Goal: Complete application form

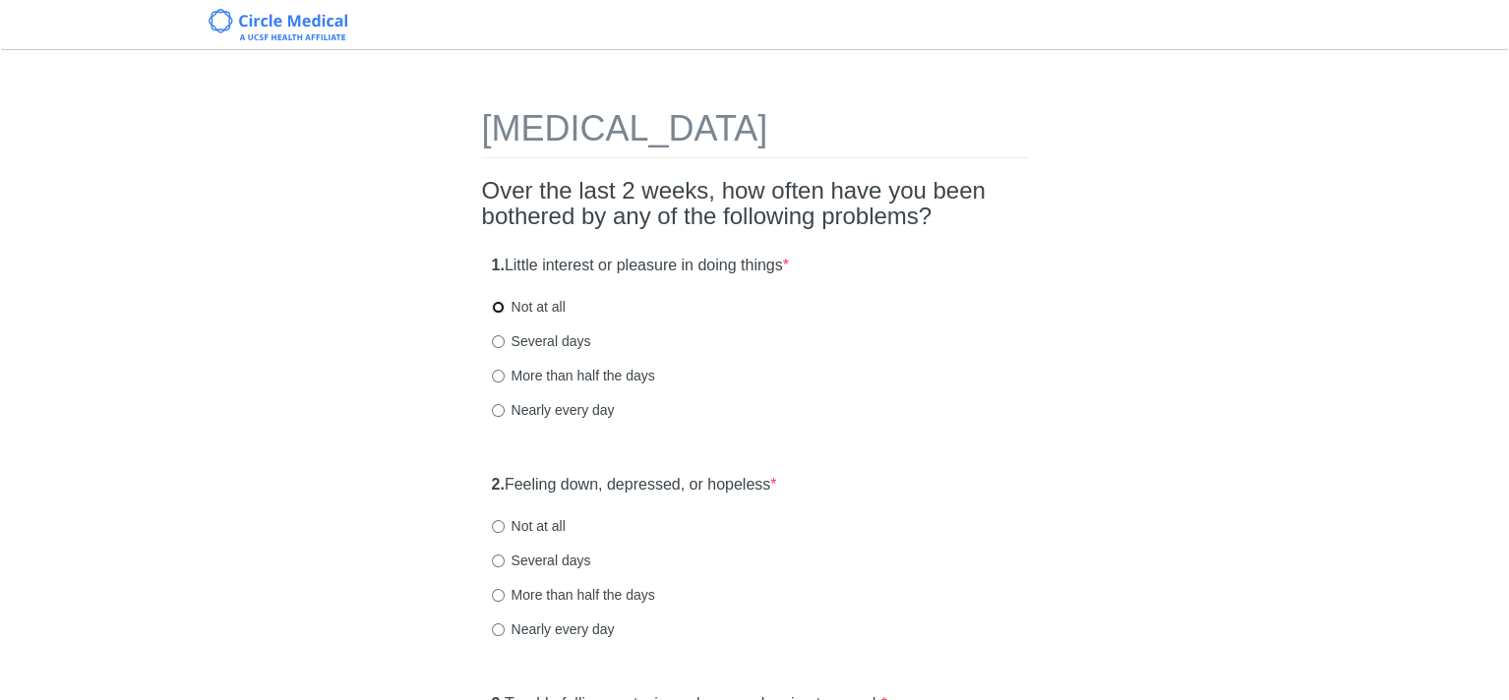
click at [492, 308] on input "Not at all" at bounding box center [498, 307] width 13 height 13
radio input "true"
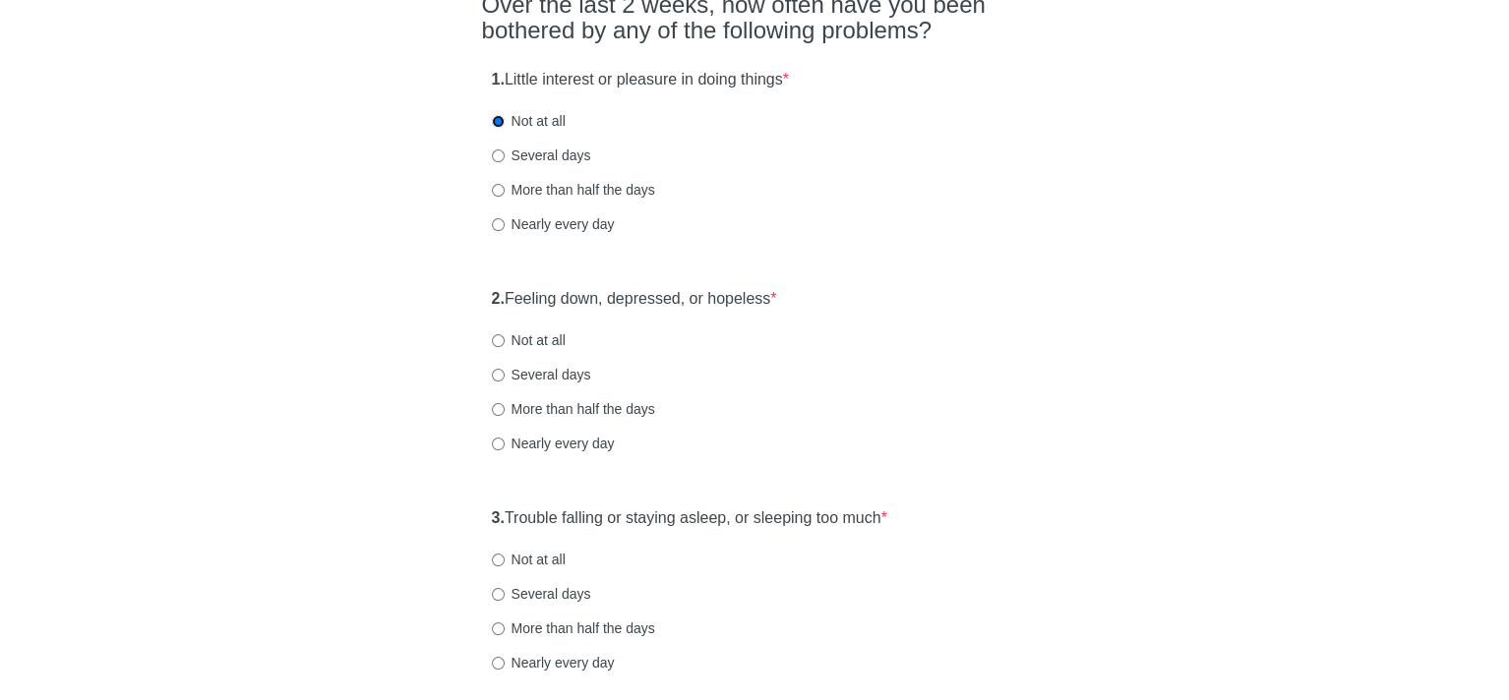
scroll to position [197, 0]
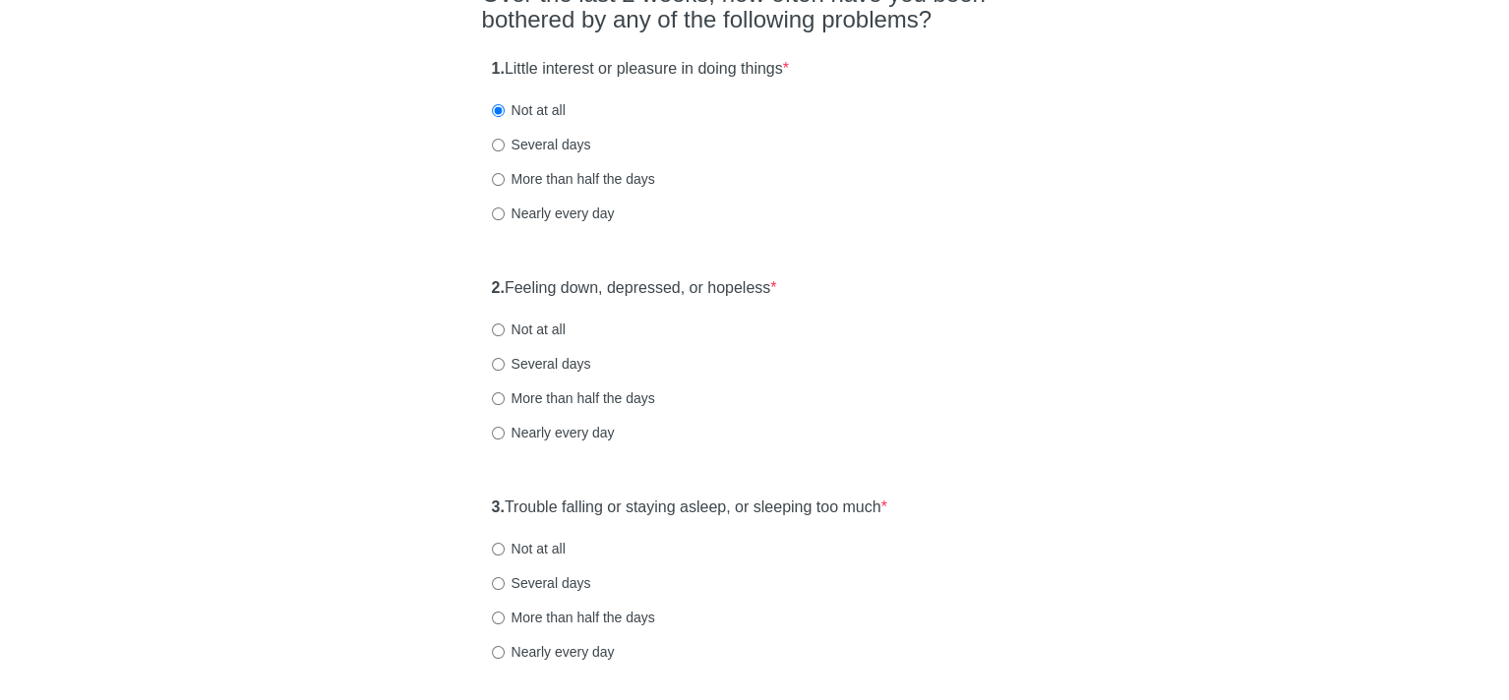
click at [493, 322] on label "Not at all" at bounding box center [529, 330] width 74 height 20
click at [493, 324] on input "Not at all" at bounding box center [498, 330] width 13 height 13
radio input "true"
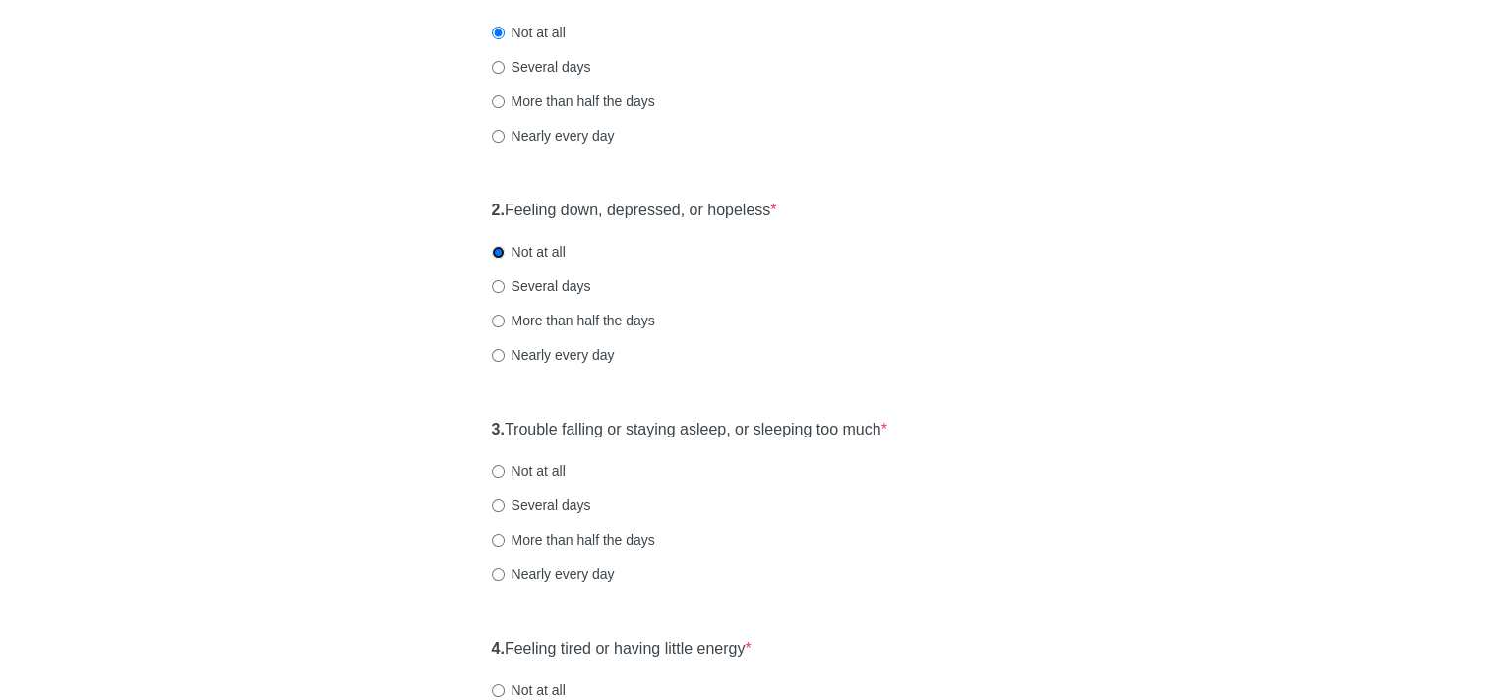
scroll to position [393, 0]
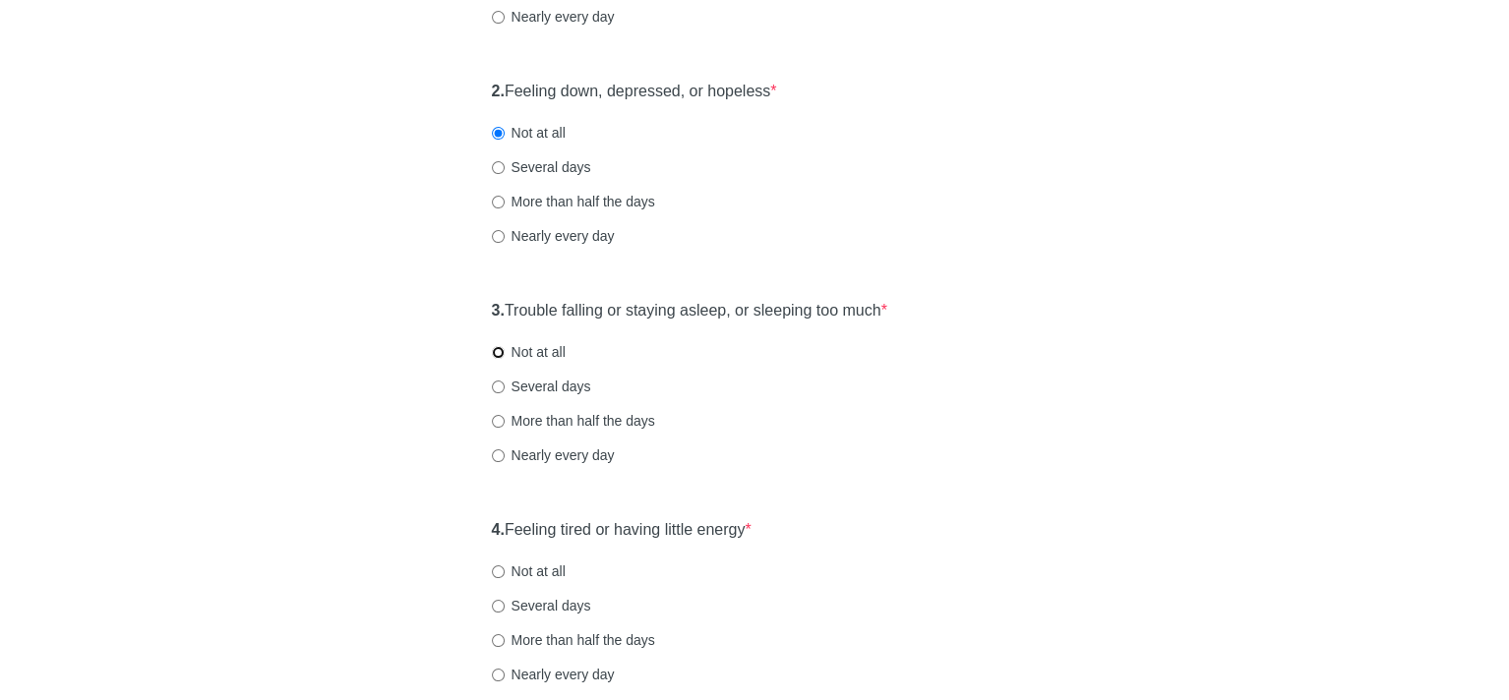
click at [496, 349] on input "Not at all" at bounding box center [498, 352] width 13 height 13
radio input "true"
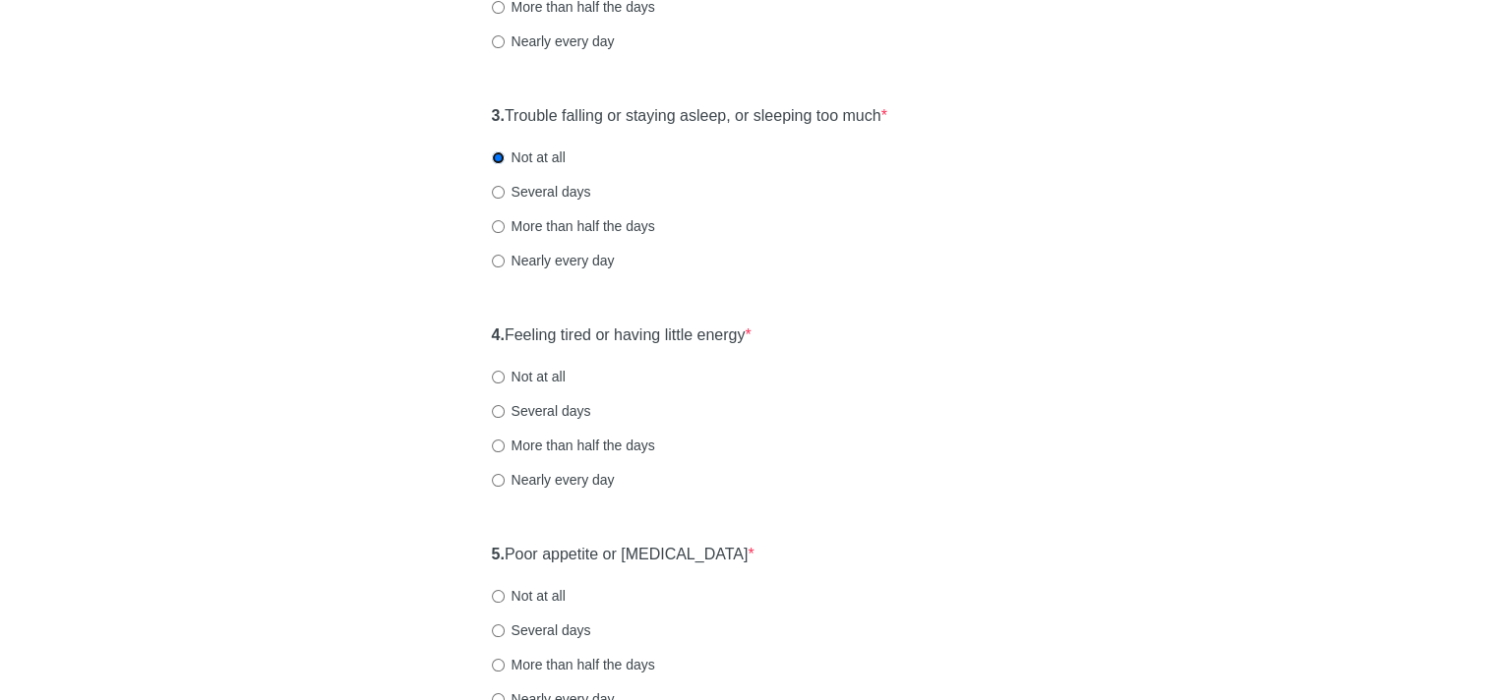
scroll to position [590, 0]
click at [493, 405] on input "Several days" at bounding box center [498, 409] width 13 height 13
radio input "true"
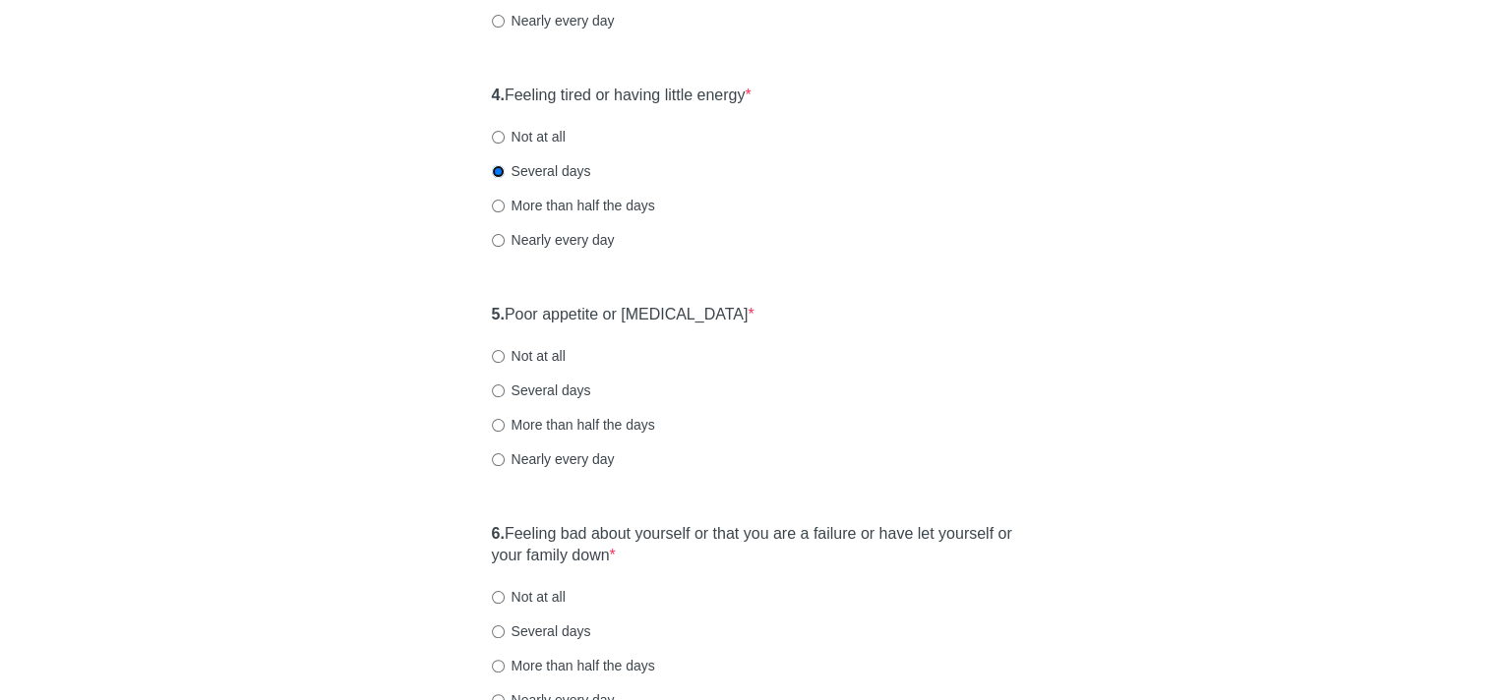
scroll to position [885, 0]
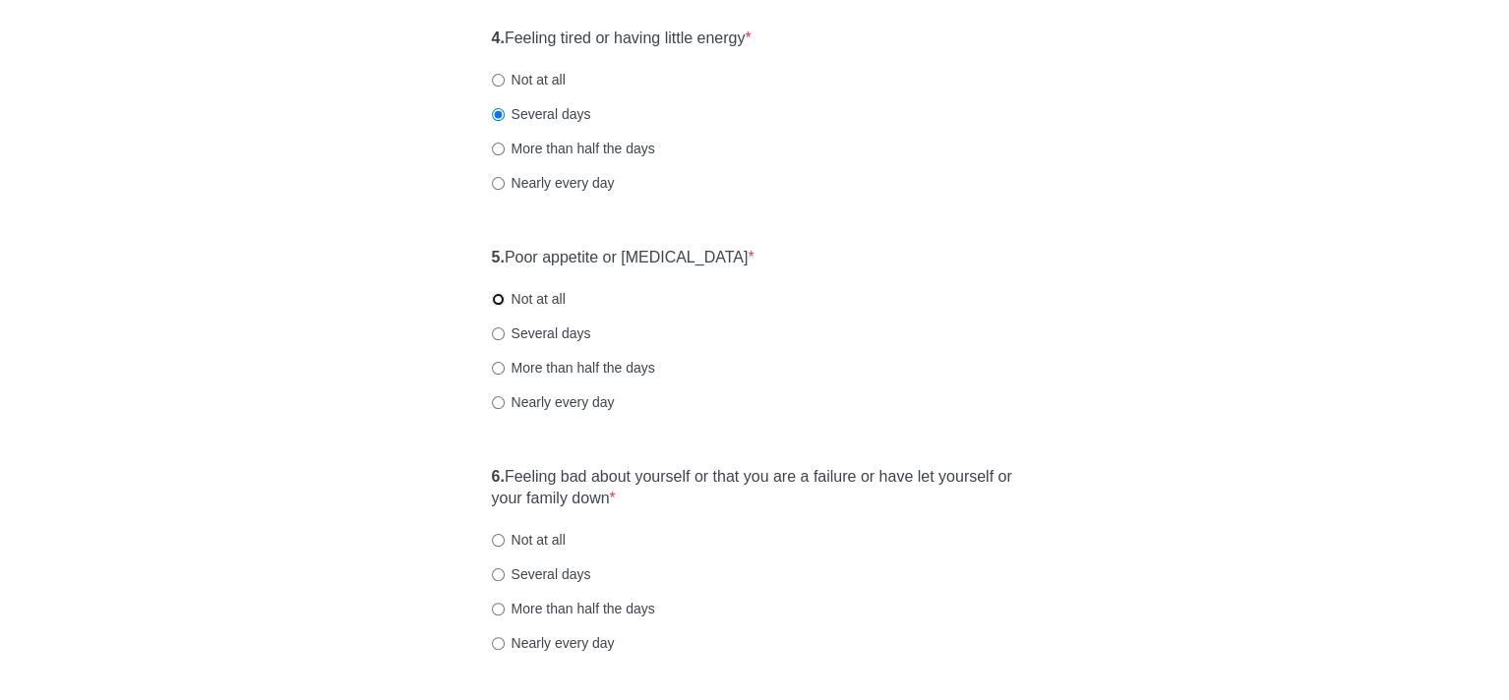
click at [496, 297] on input "Not at all" at bounding box center [498, 299] width 13 height 13
radio input "true"
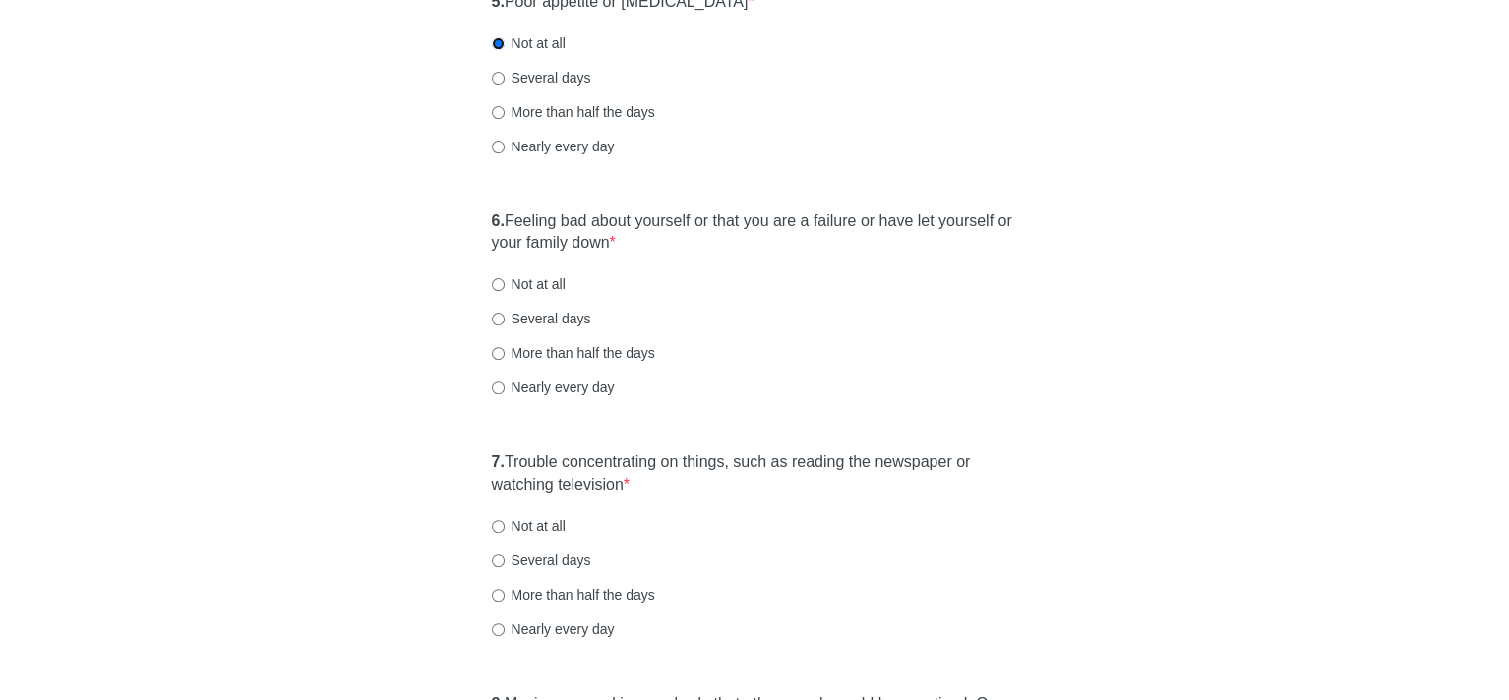
scroll to position [1180, 0]
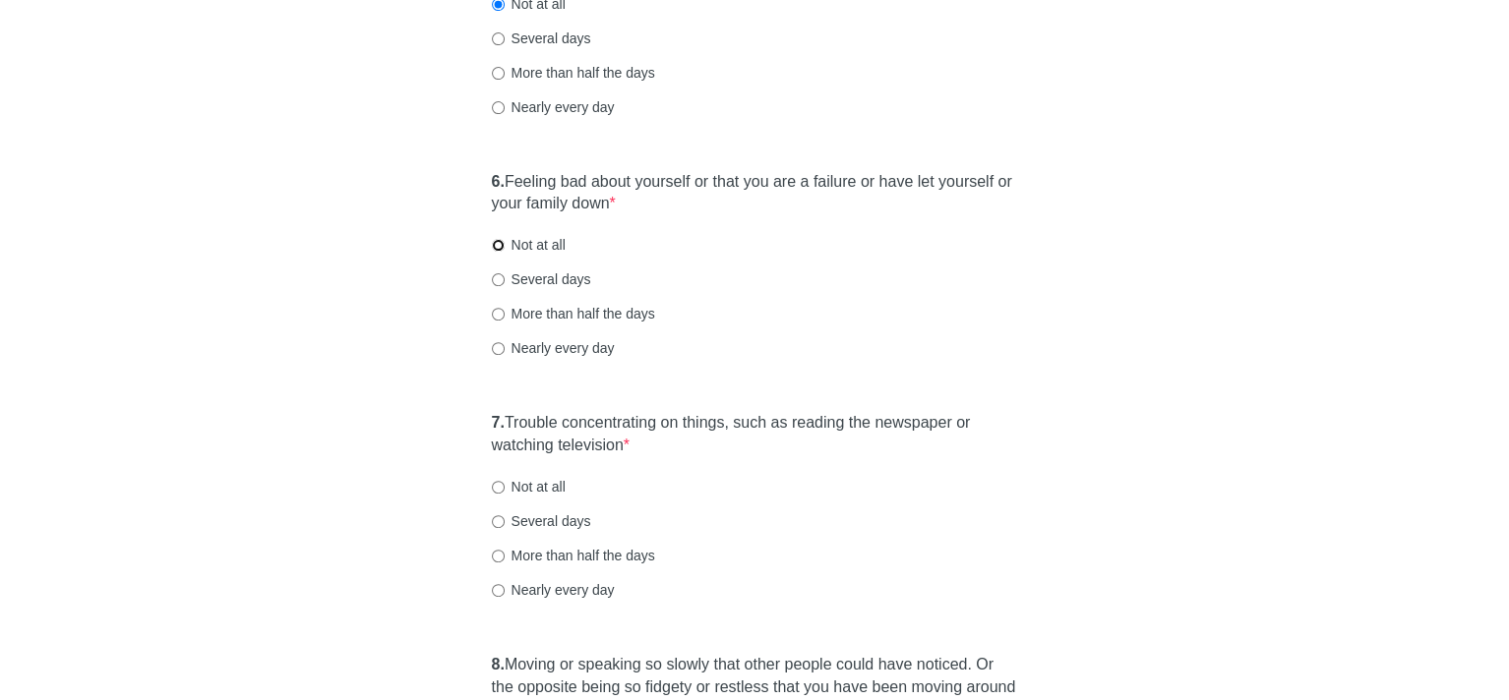
click at [496, 244] on input "Not at all" at bounding box center [498, 245] width 13 height 13
radio input "true"
click at [494, 486] on input "Not at all" at bounding box center [498, 487] width 13 height 13
radio input "true"
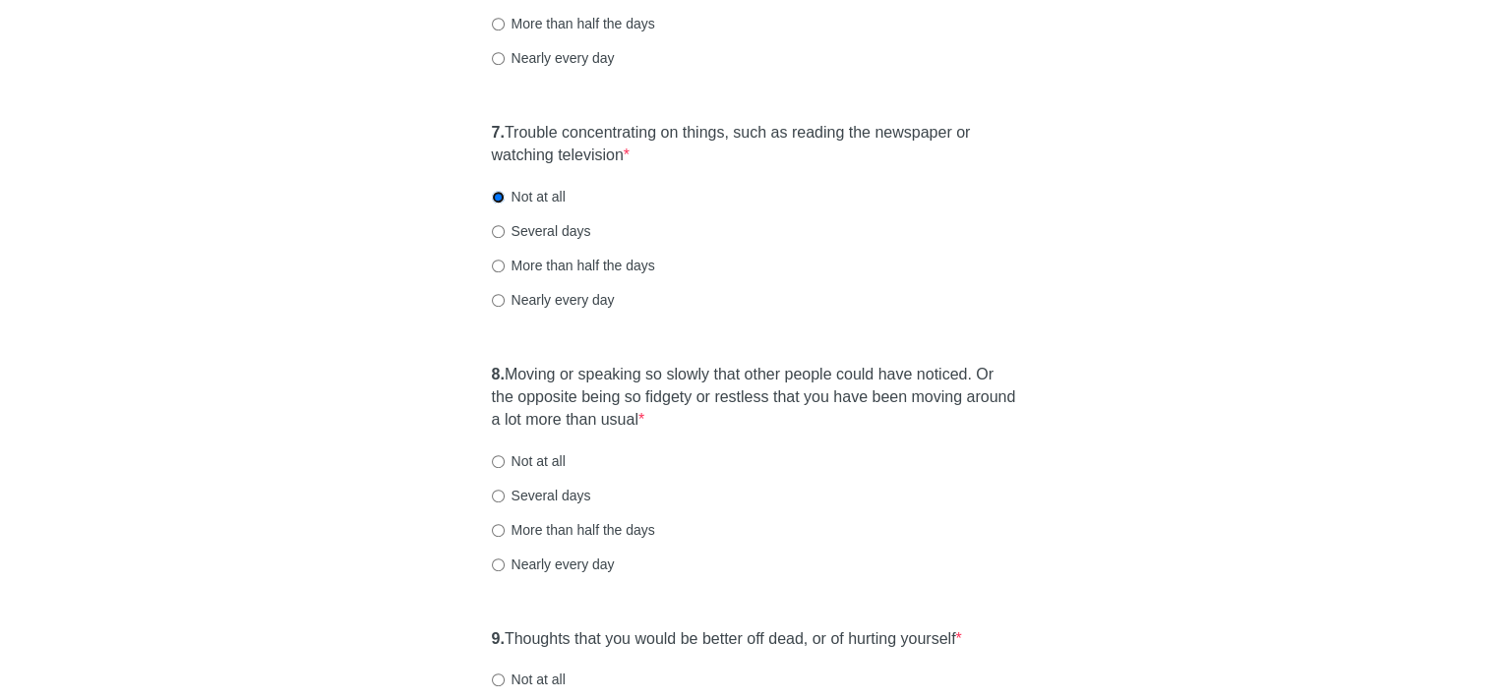
scroll to position [1476, 0]
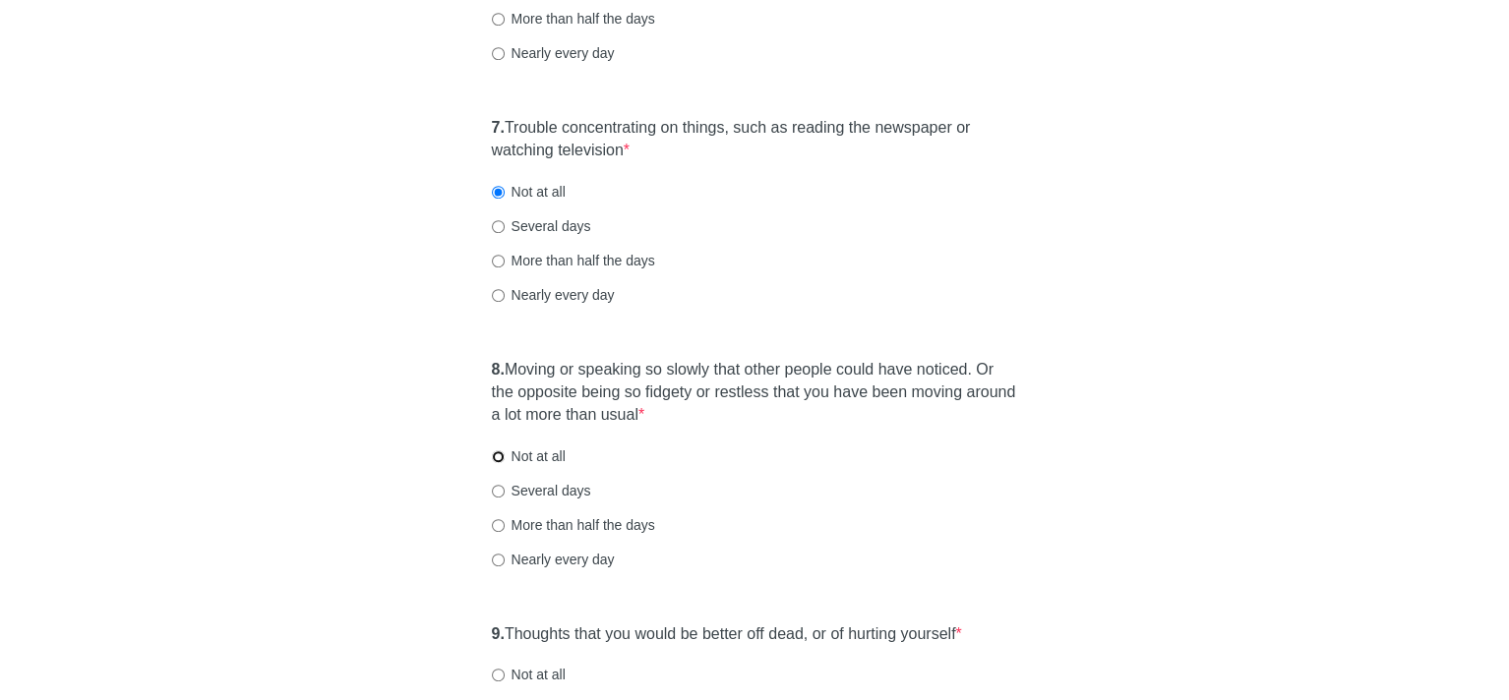
click at [498, 454] on input "Not at all" at bounding box center [498, 457] width 13 height 13
radio input "true"
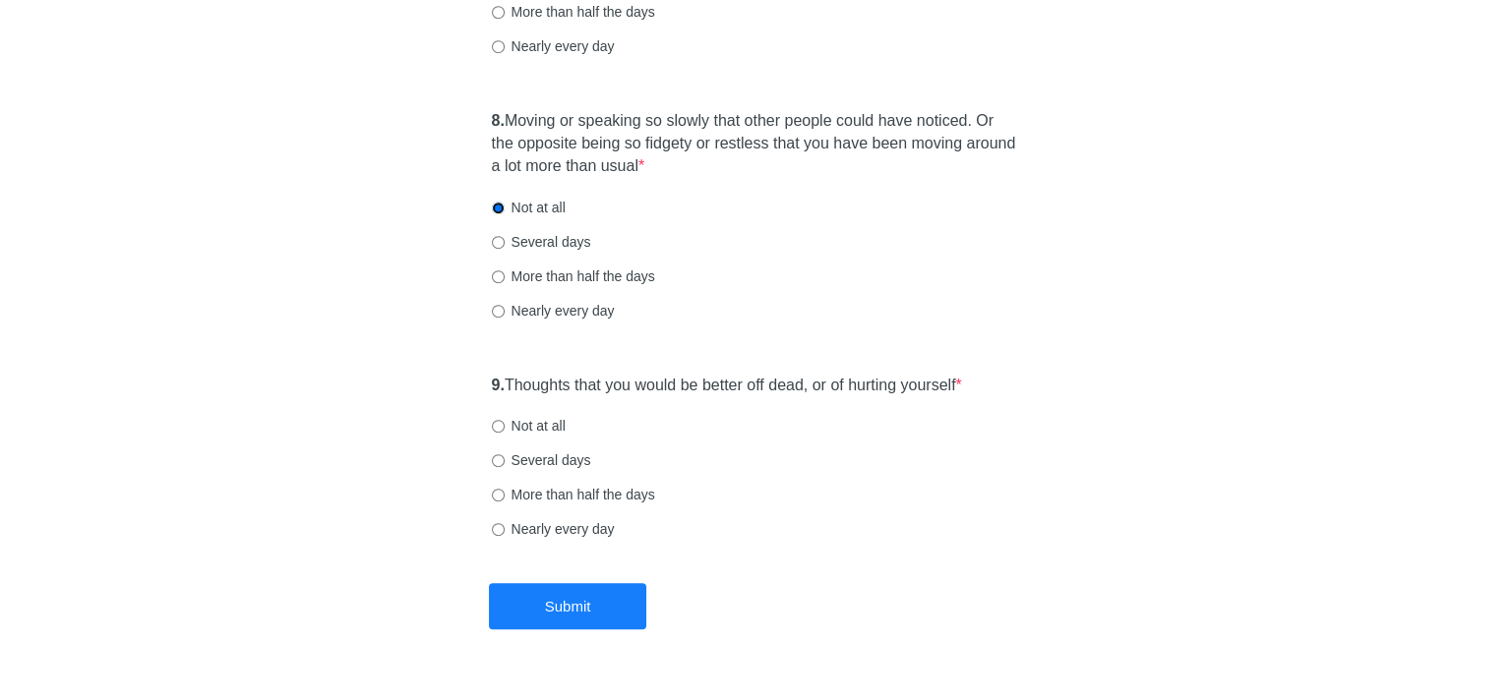
scroll to position [1771, 0]
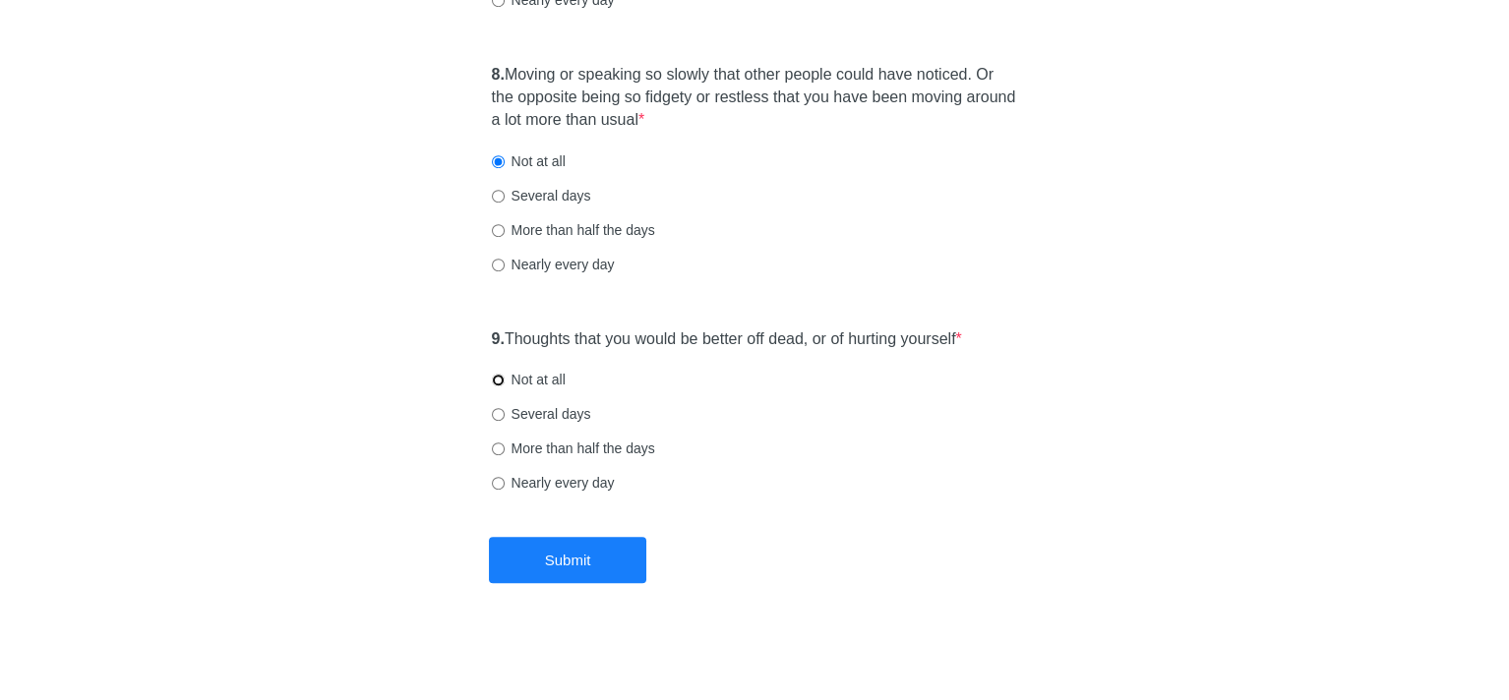
click at [498, 378] on input "Not at all" at bounding box center [498, 380] width 13 height 13
radio input "true"
click at [596, 552] on button "Submit" at bounding box center [567, 560] width 157 height 46
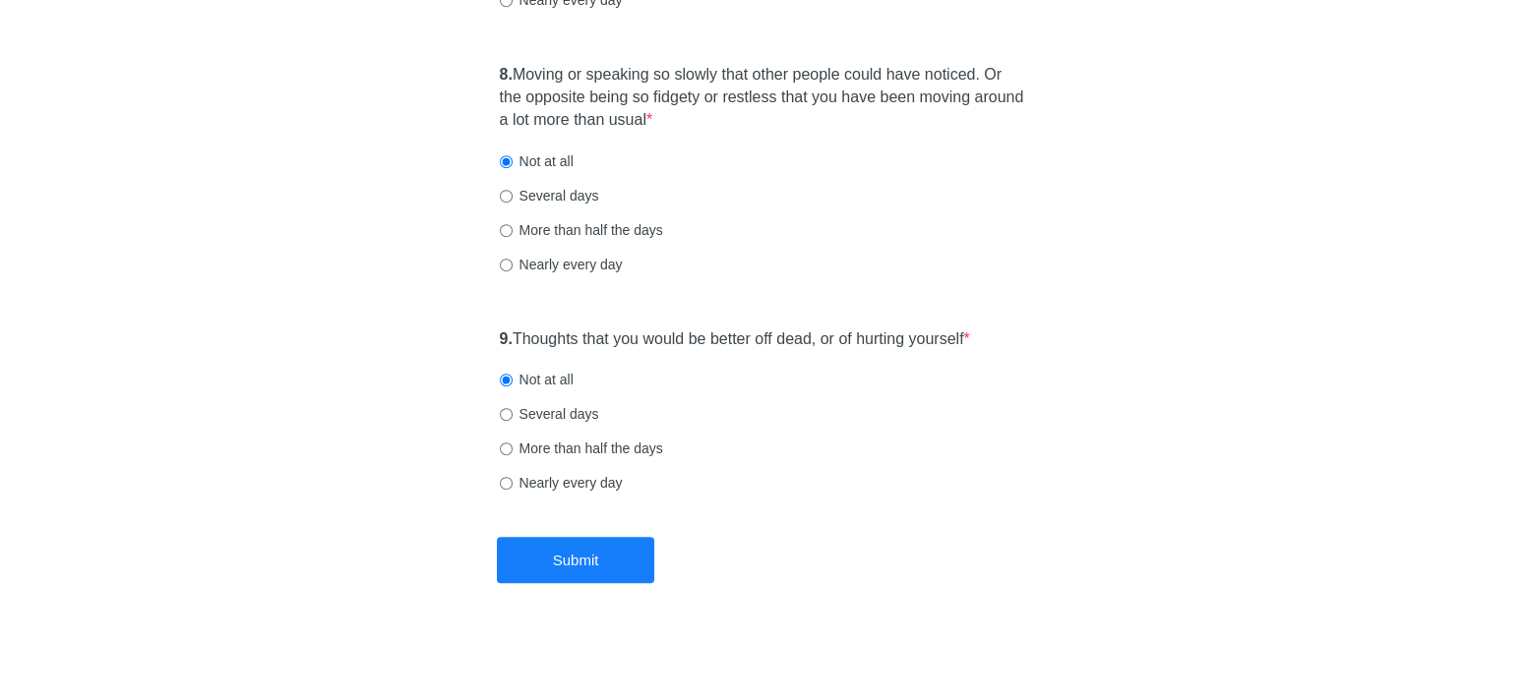
scroll to position [0, 0]
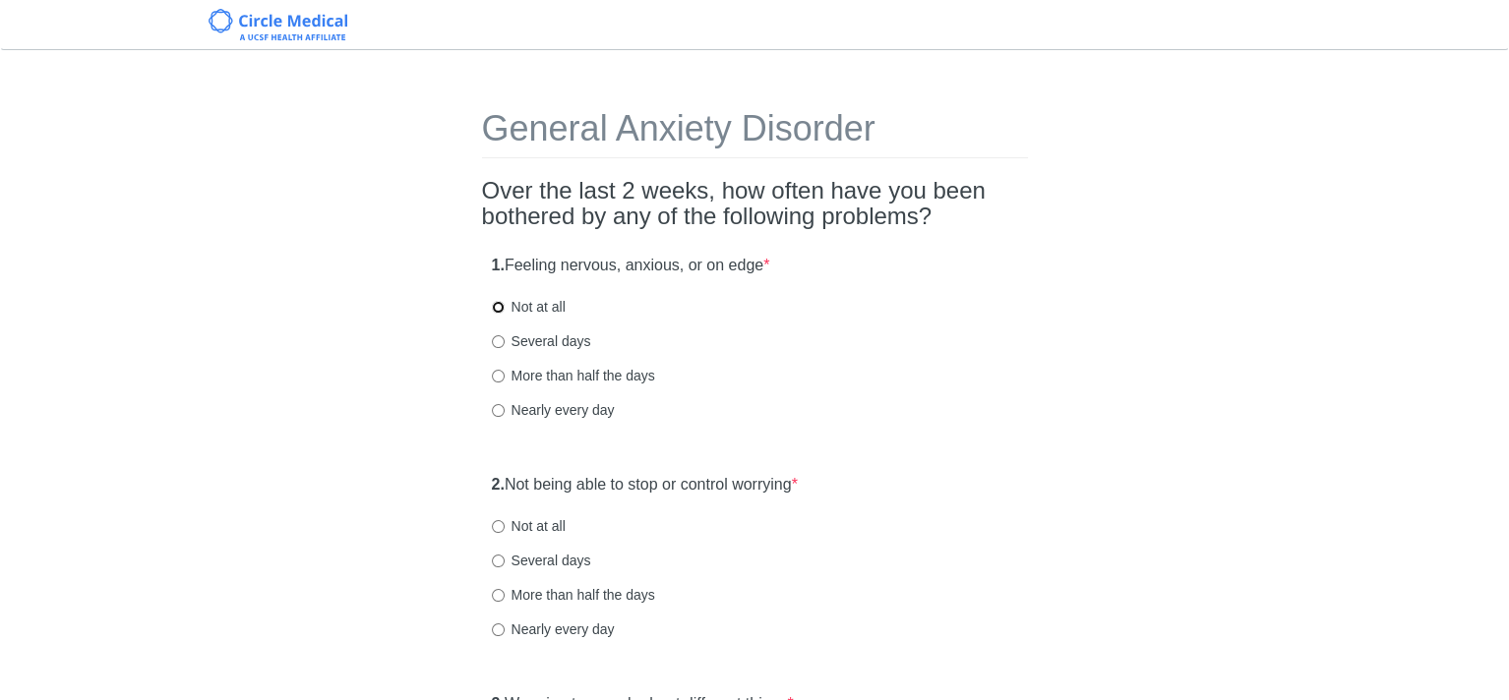
click at [496, 308] on input "Not at all" at bounding box center [498, 307] width 13 height 13
radio input "true"
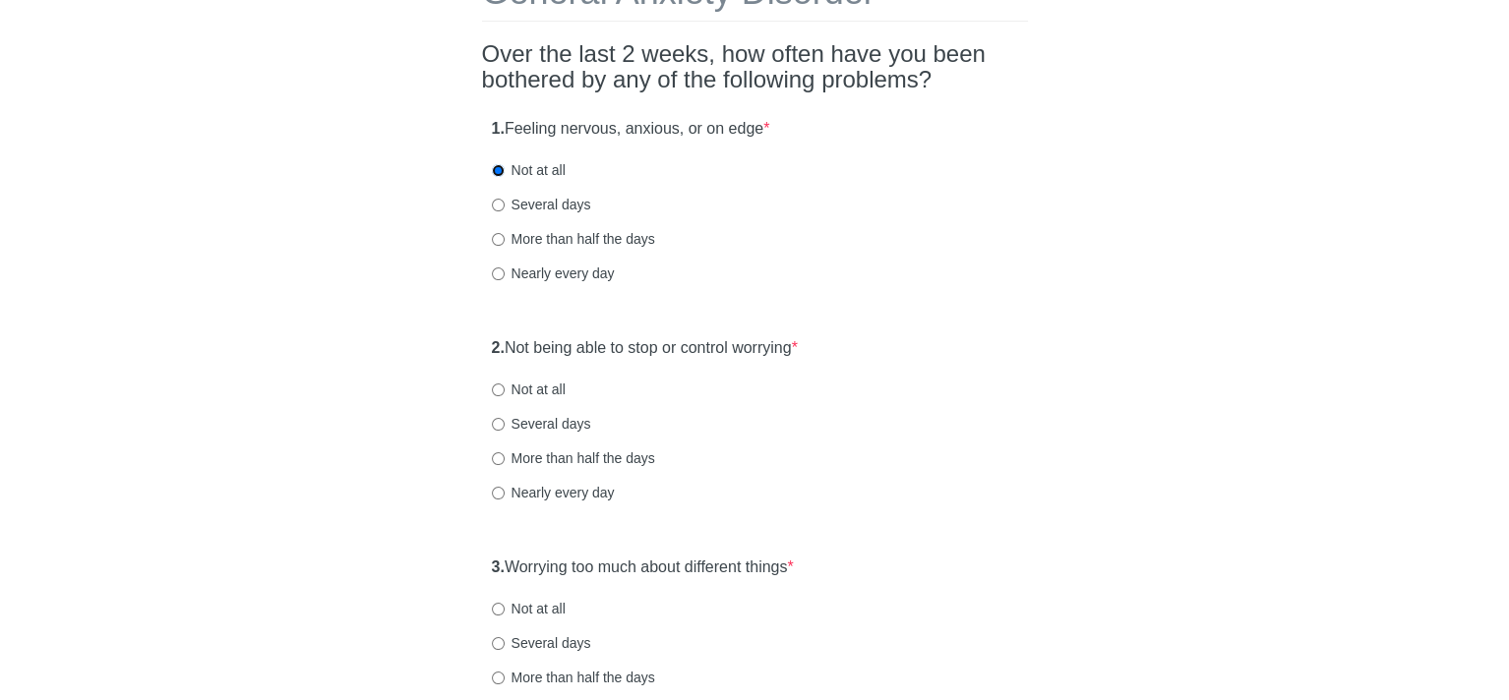
scroll to position [197, 0]
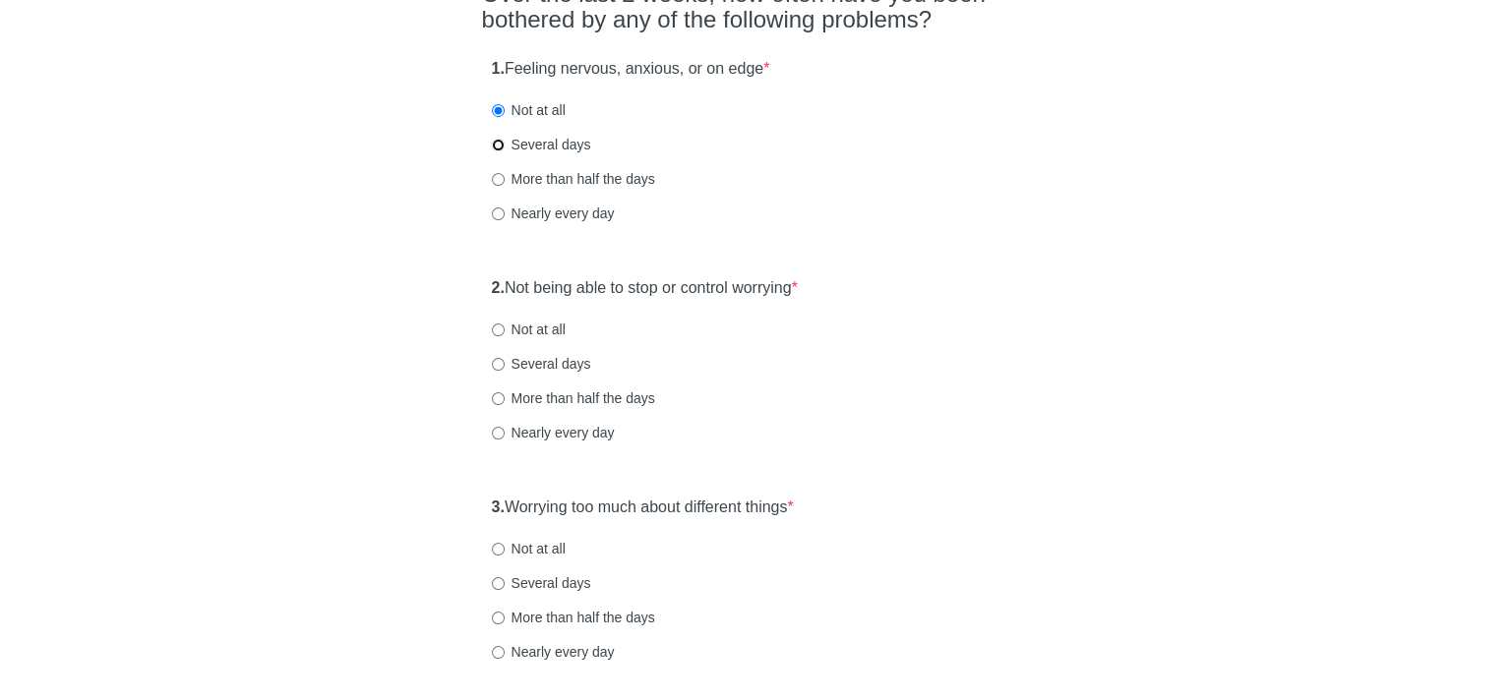
click at [498, 139] on input "Several days" at bounding box center [498, 145] width 13 height 13
radio input "true"
click at [494, 328] on input "Not at all" at bounding box center [498, 330] width 13 height 13
radio input "true"
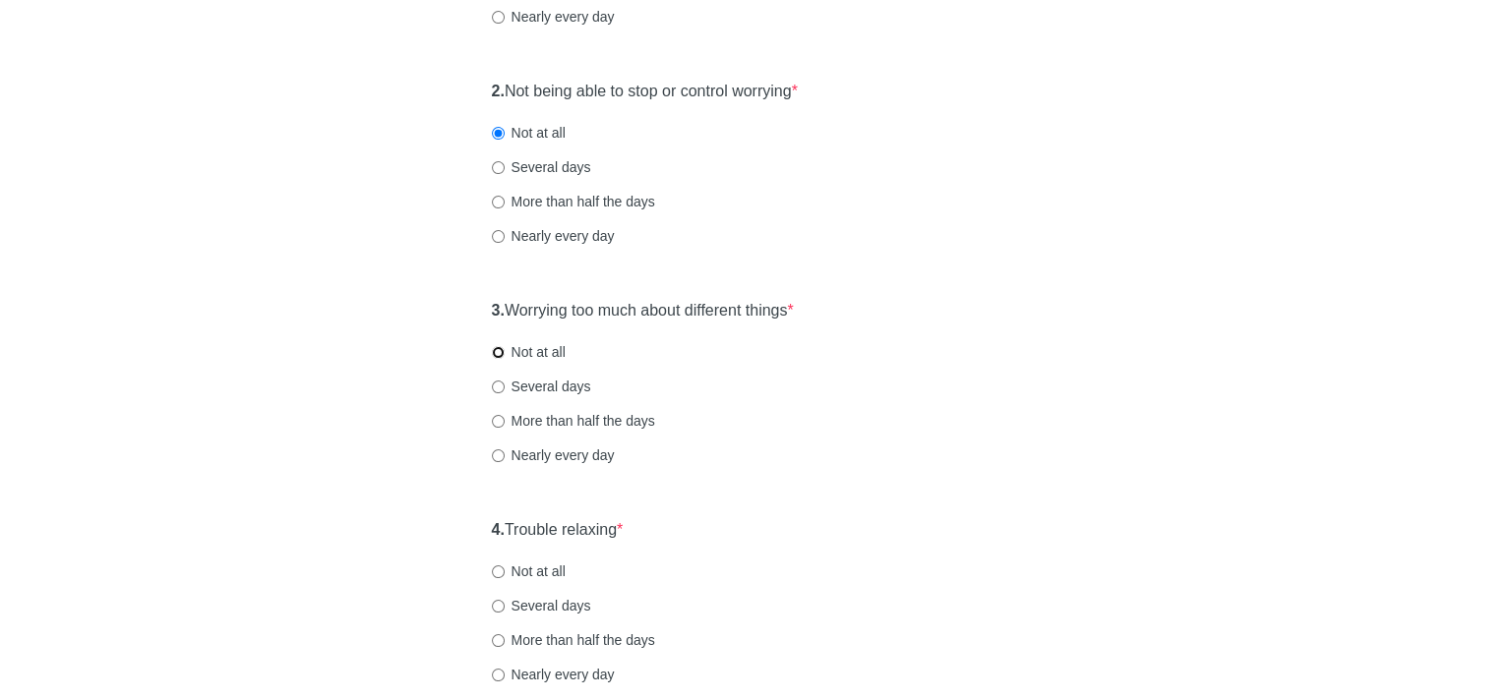
click at [496, 348] on input "Not at all" at bounding box center [498, 352] width 13 height 13
radio input "true"
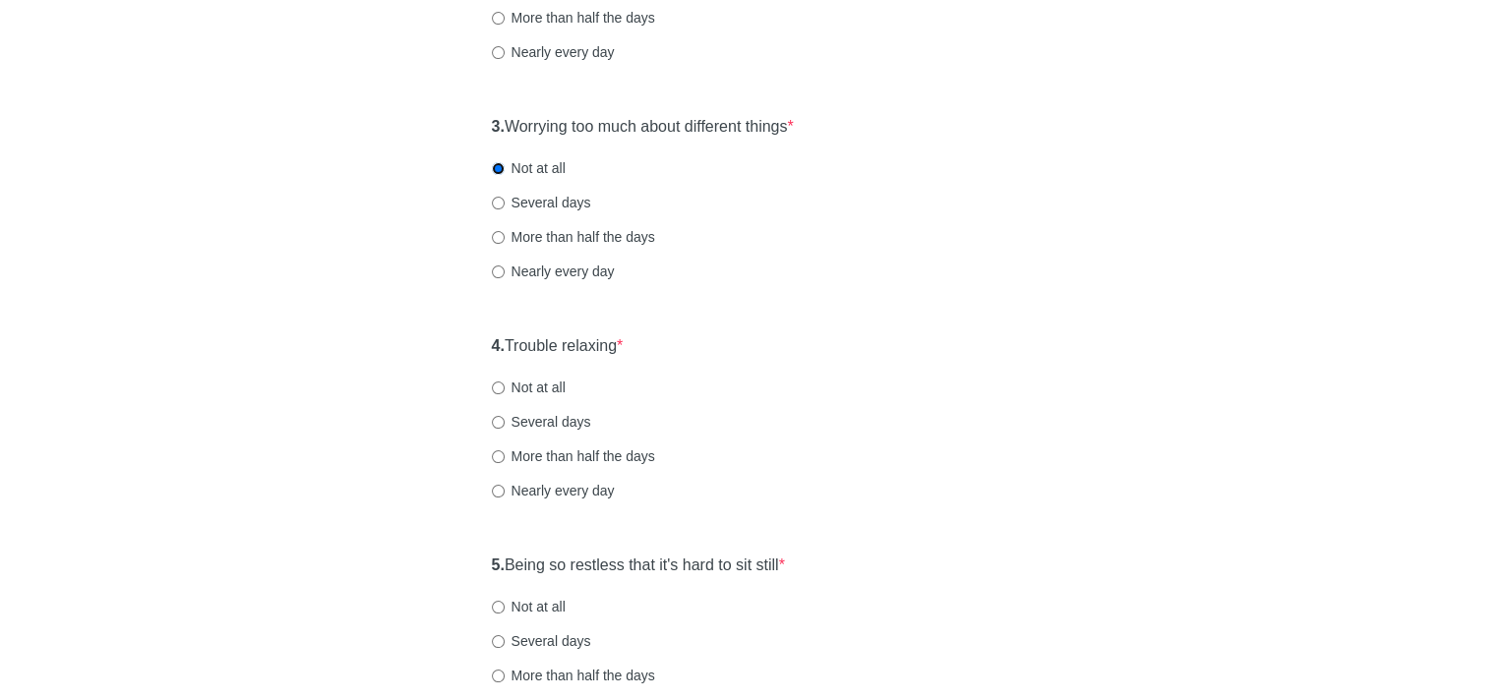
scroll to position [590, 0]
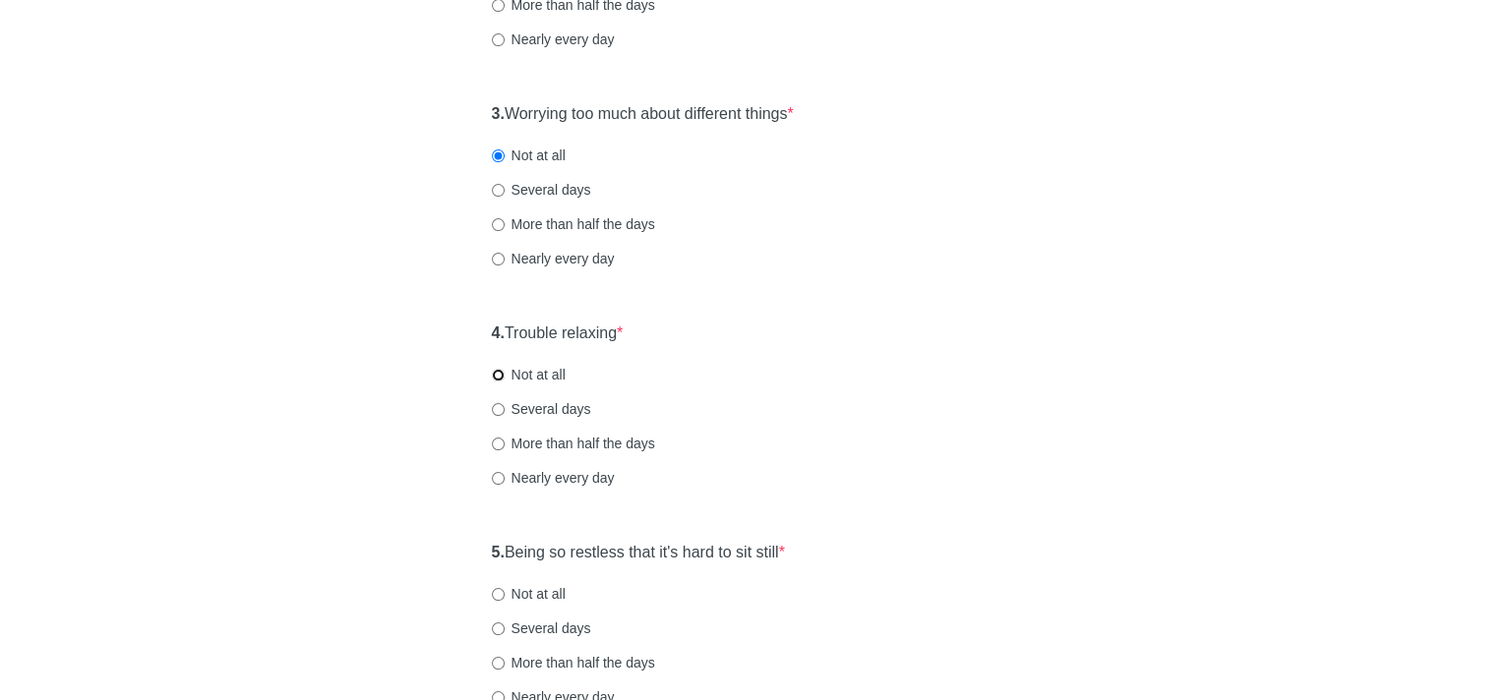
click at [496, 370] on input "Not at all" at bounding box center [498, 375] width 13 height 13
radio input "true"
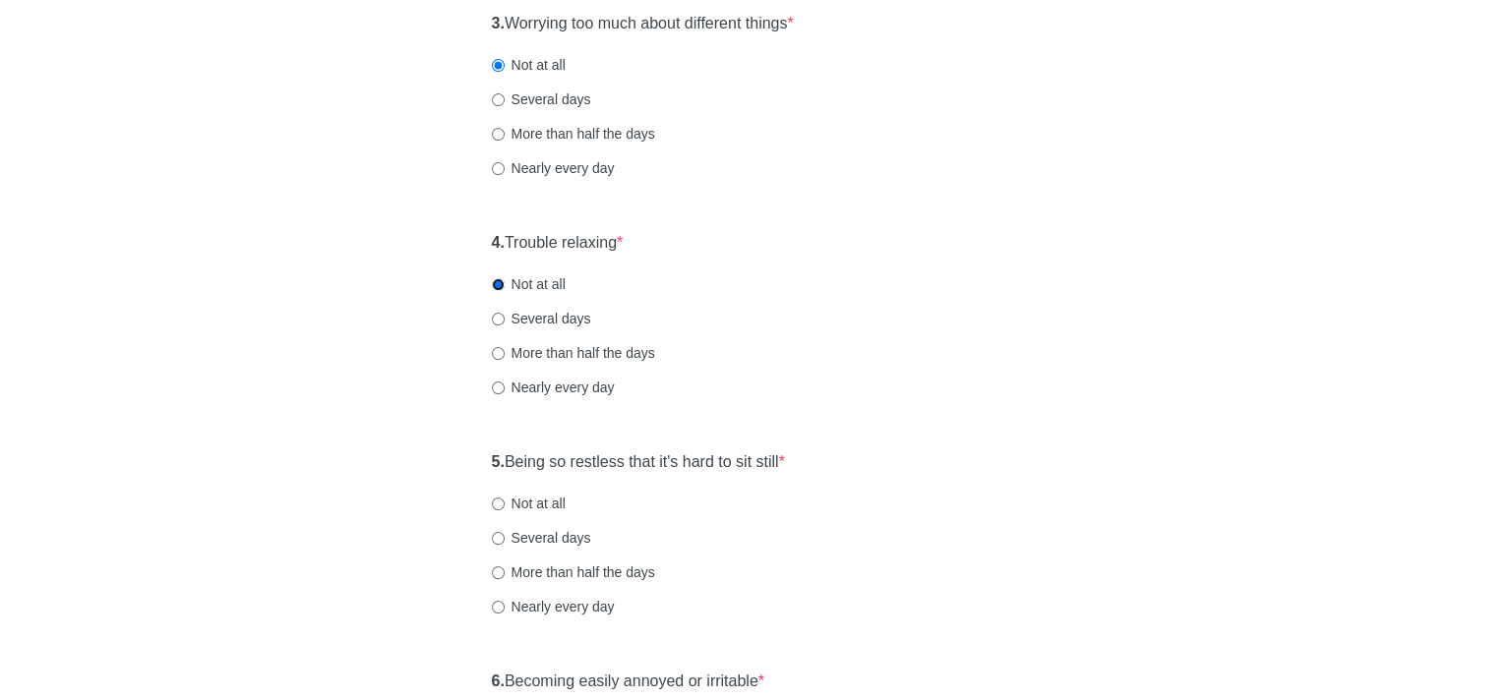
scroll to position [787, 0]
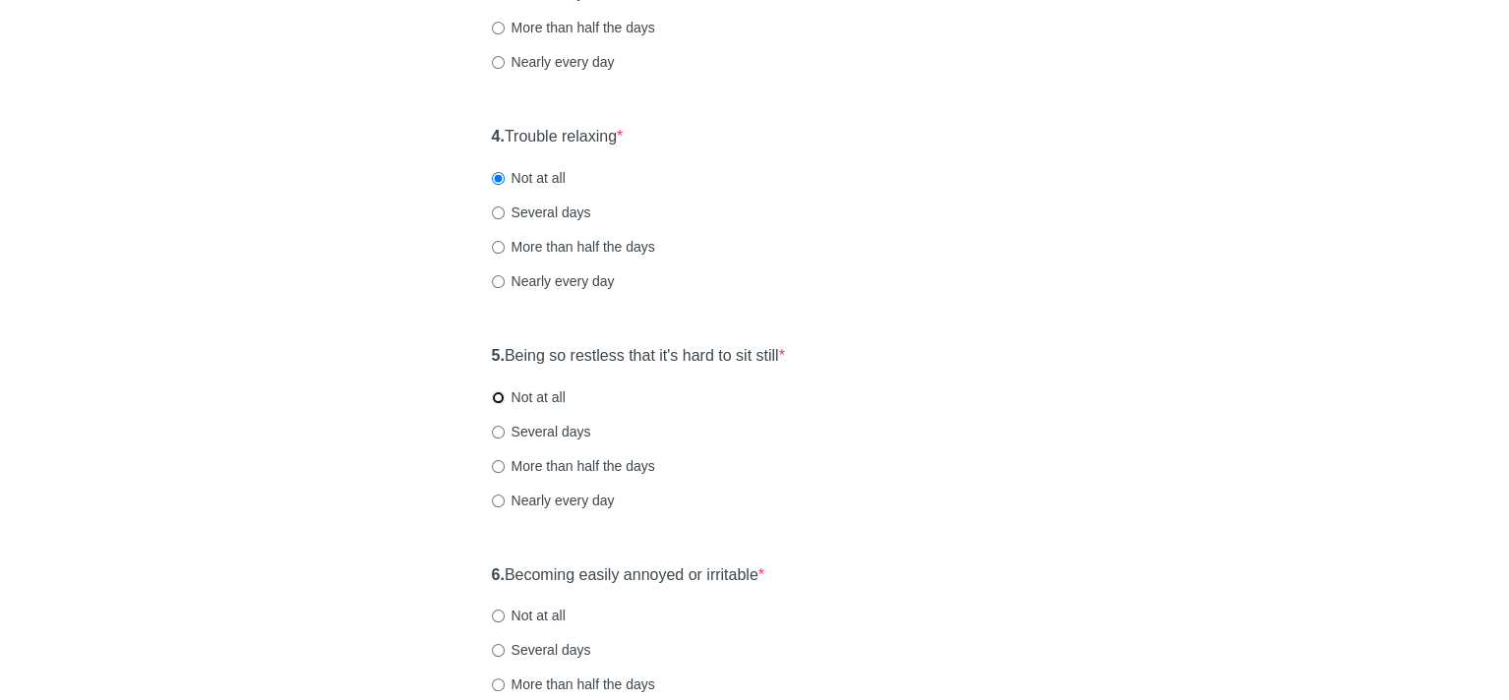
click at [498, 398] on input "Not at all" at bounding box center [498, 398] width 13 height 13
radio input "true"
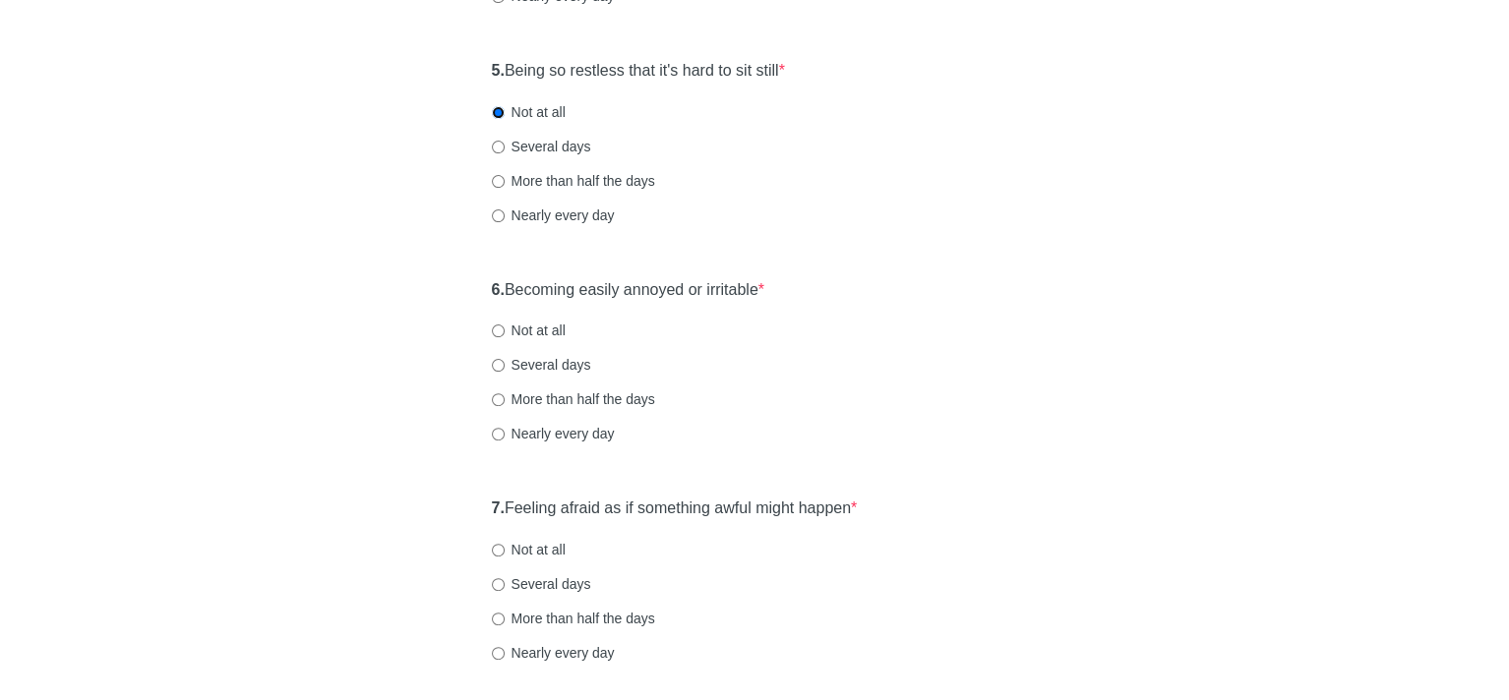
scroll to position [1082, 0]
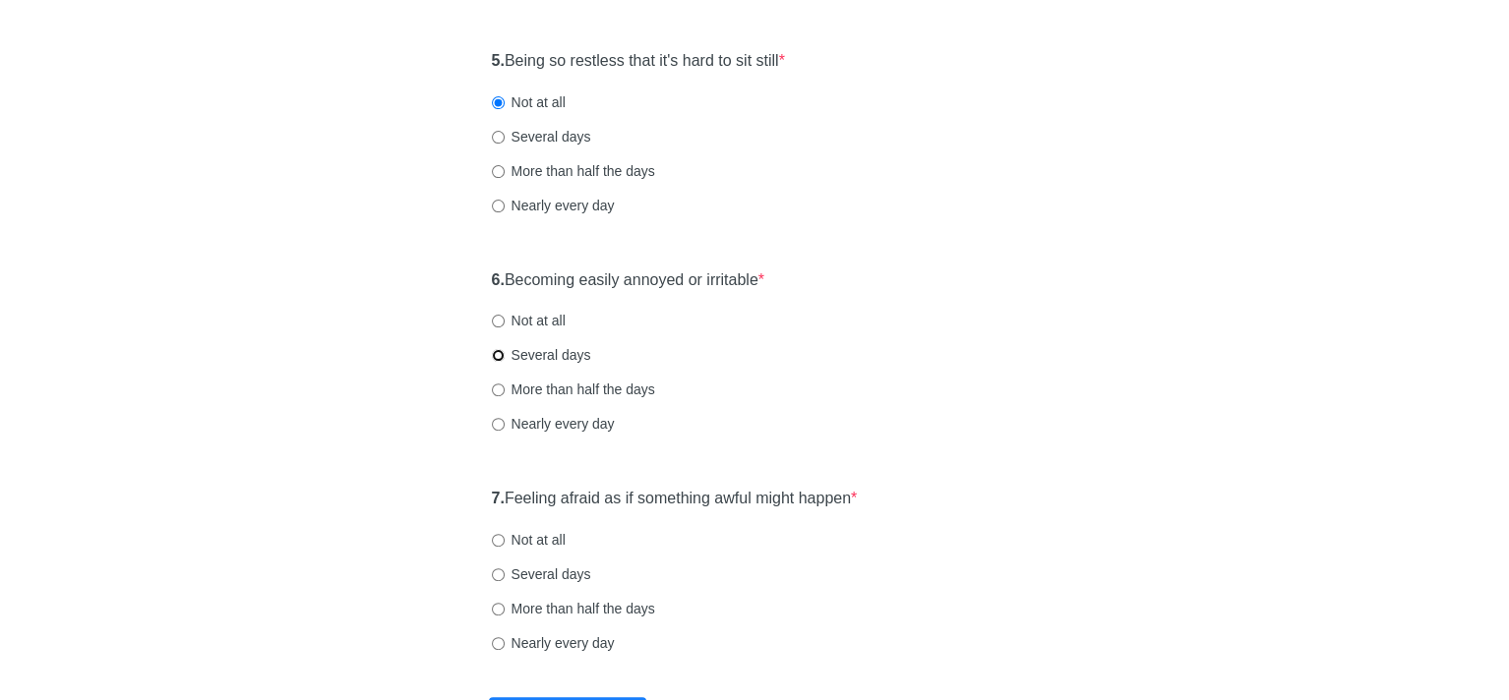
click at [497, 353] on input "Several days" at bounding box center [498, 355] width 13 height 13
radio input "true"
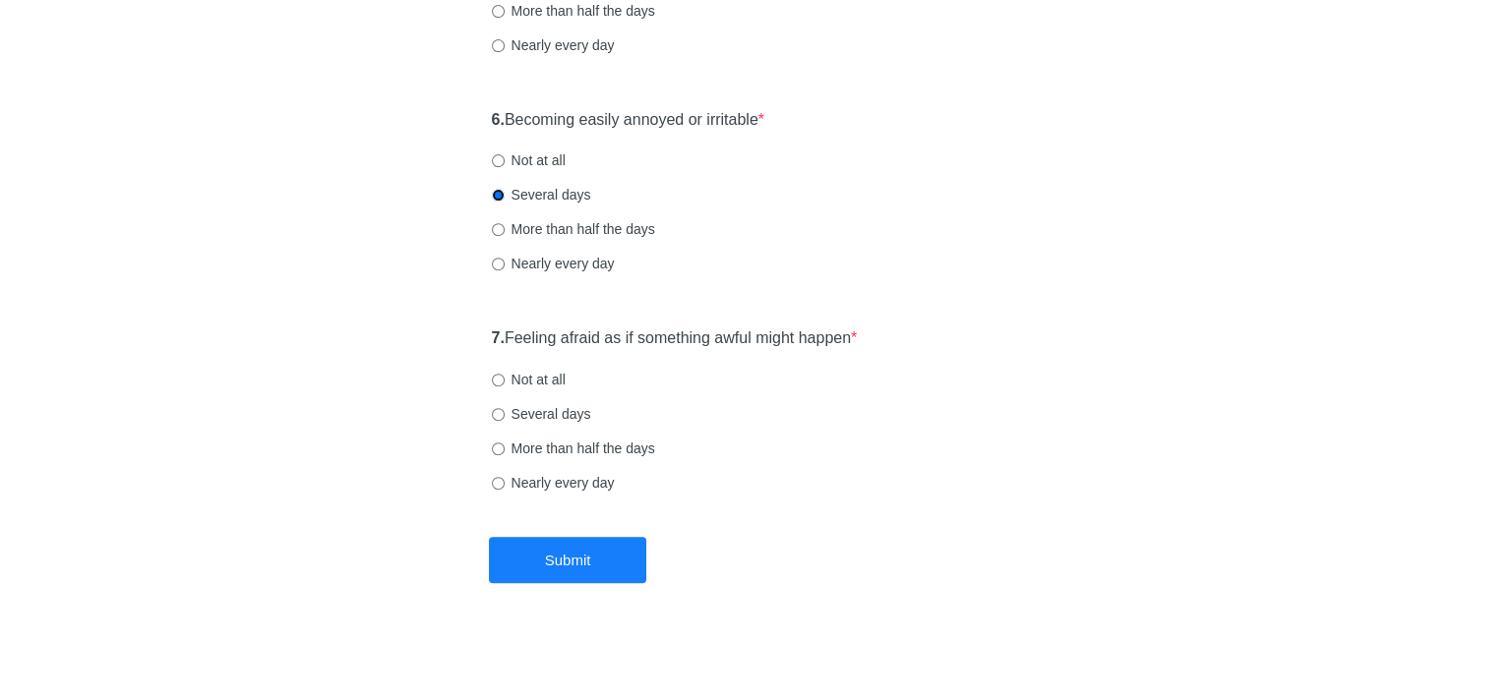
scroll to position [1243, 0]
click at [496, 377] on input "Not at all" at bounding box center [498, 379] width 13 height 13
radio input "true"
click at [594, 569] on button "Submit" at bounding box center [567, 559] width 157 height 46
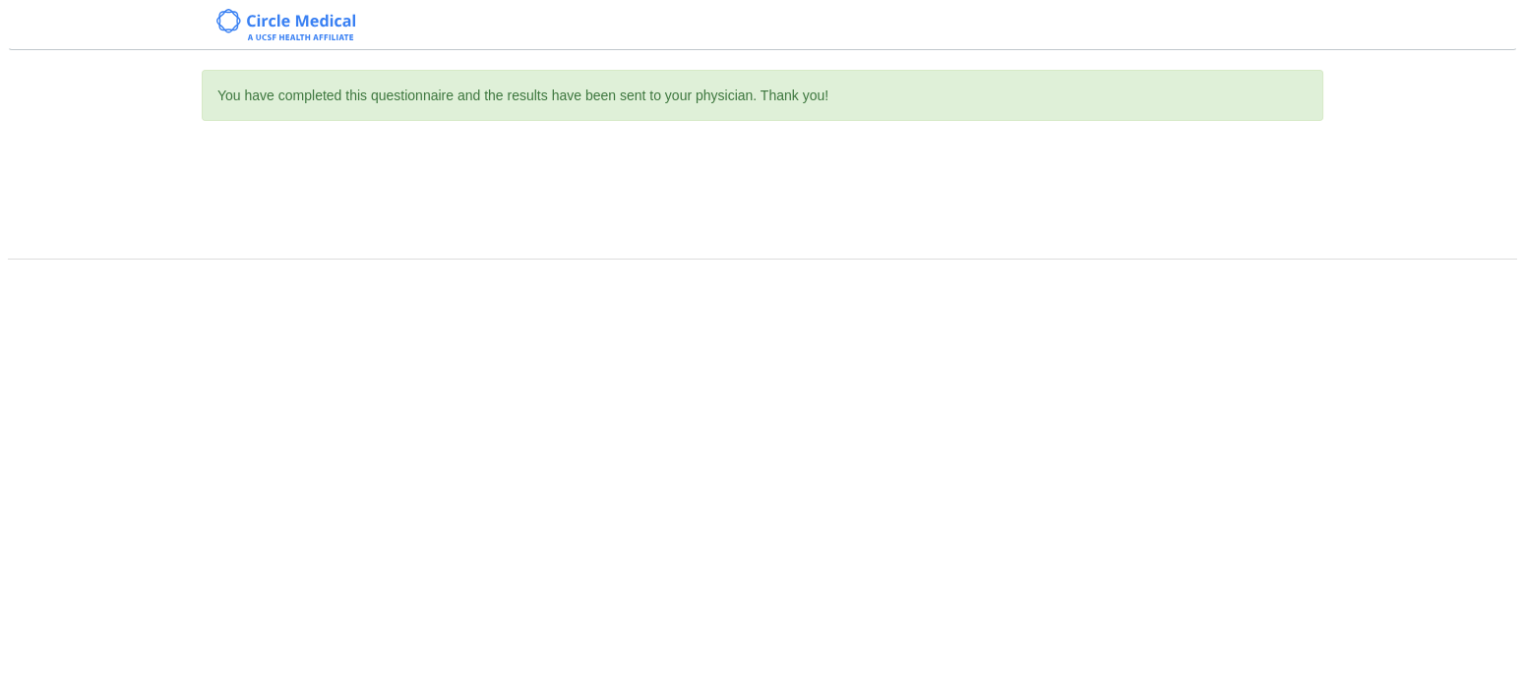
scroll to position [0, 0]
